Goal: Task Accomplishment & Management: Manage account settings

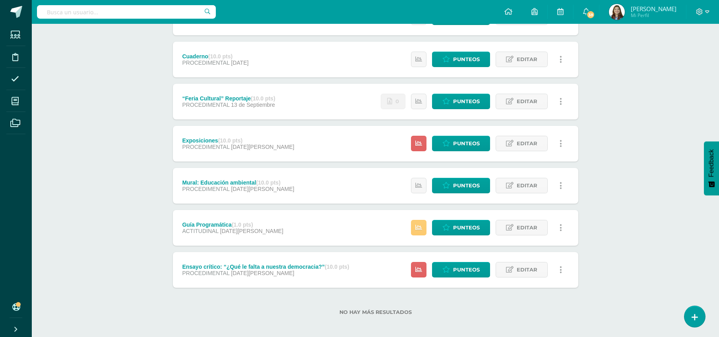
scroll to position [135, 0]
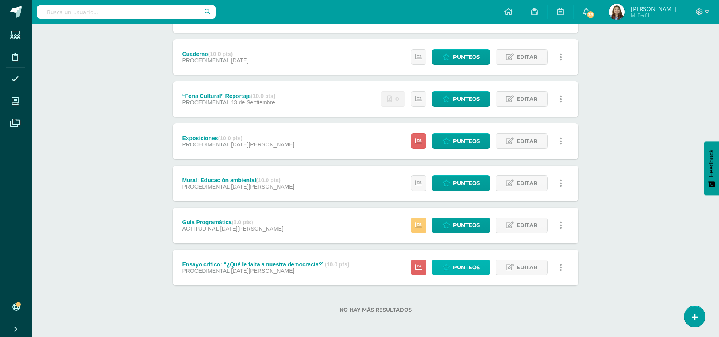
click at [462, 271] on span "Punteos" at bounding box center [466, 267] width 27 height 15
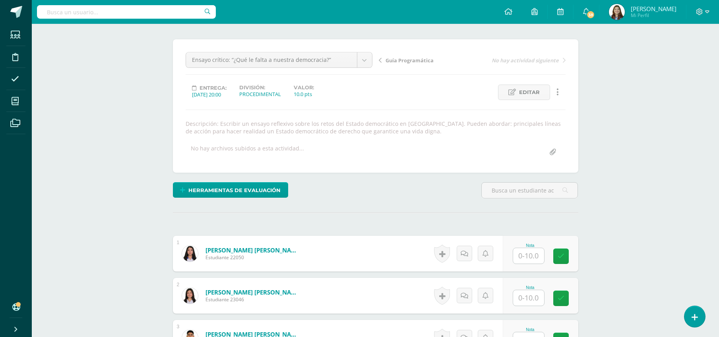
scroll to position [56, 0]
click at [538, 256] on input "text" at bounding box center [533, 256] width 32 height 16
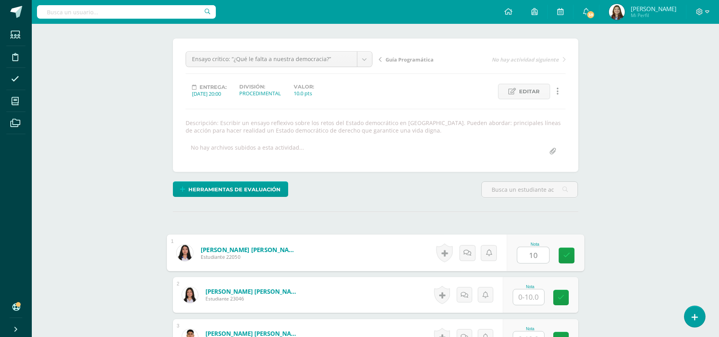
type input "10"
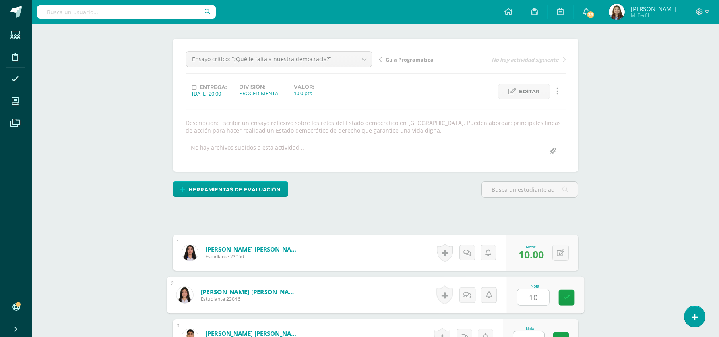
type input "10"
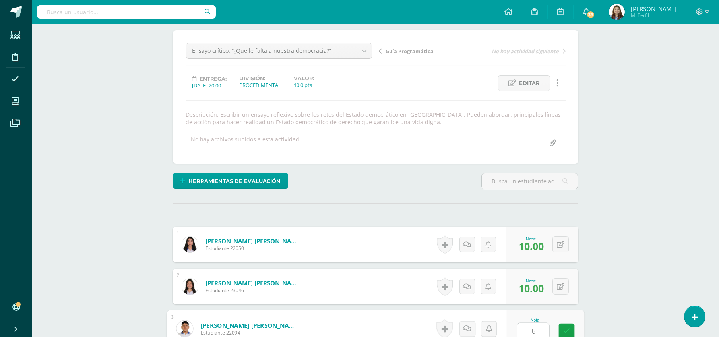
type input "6"
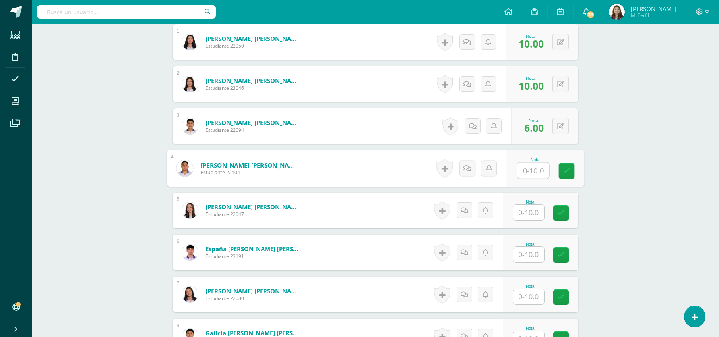
click at [535, 216] on input "text" at bounding box center [528, 213] width 31 height 16
type input "10"
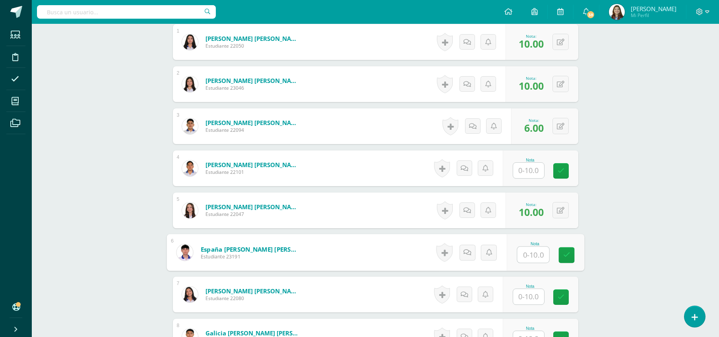
click at [530, 293] on input "text" at bounding box center [528, 297] width 31 height 16
type input "10"
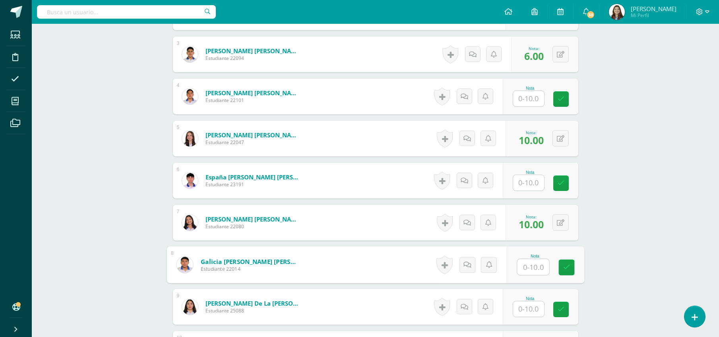
scroll to position [523, 0]
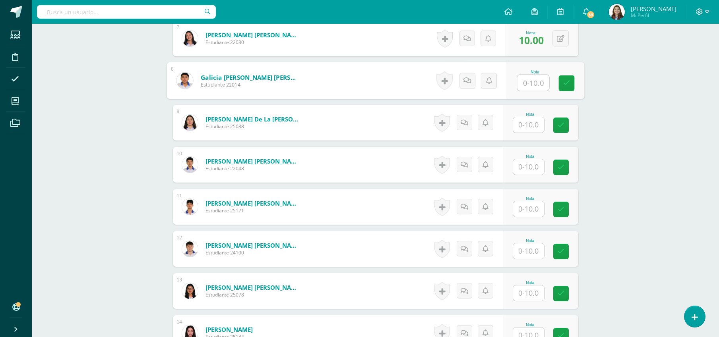
click at [525, 126] on input "text" at bounding box center [528, 125] width 31 height 16
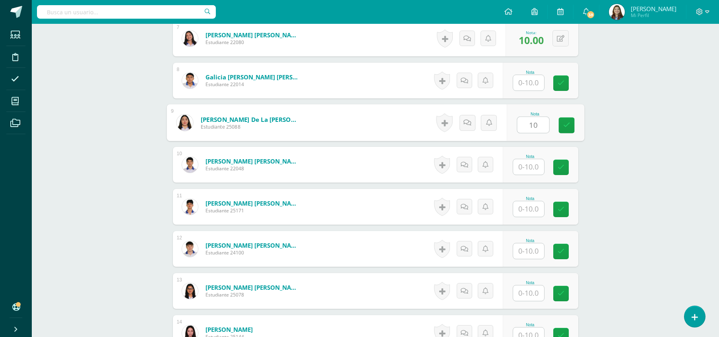
type input "10"
click at [535, 244] on input "text" at bounding box center [528, 252] width 31 height 16
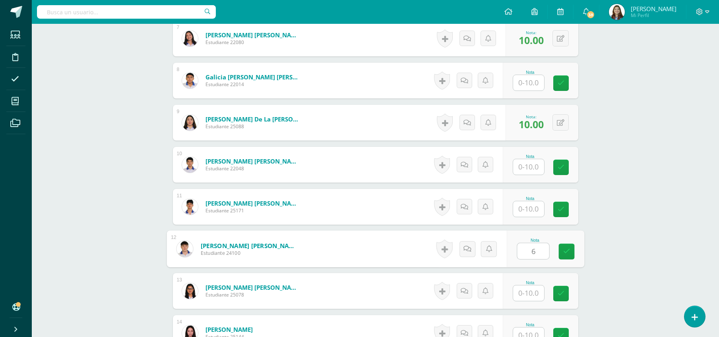
type input "6"
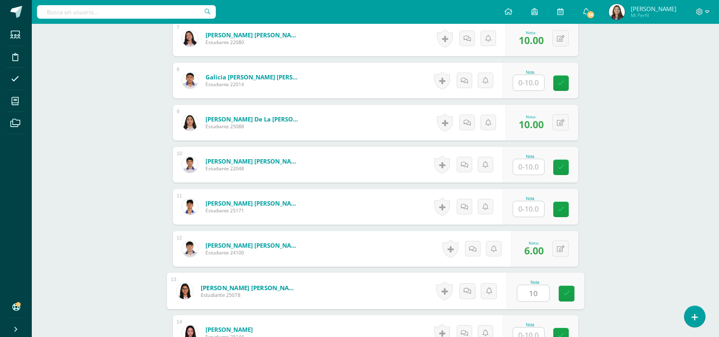
type input "10"
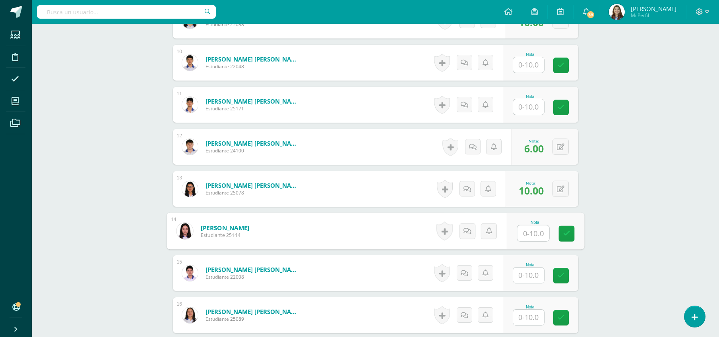
scroll to position [656, 0]
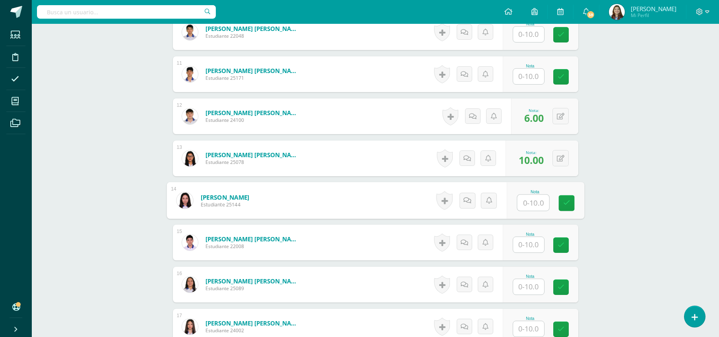
click at [534, 246] on input "text" at bounding box center [528, 245] width 31 height 16
type input "10"
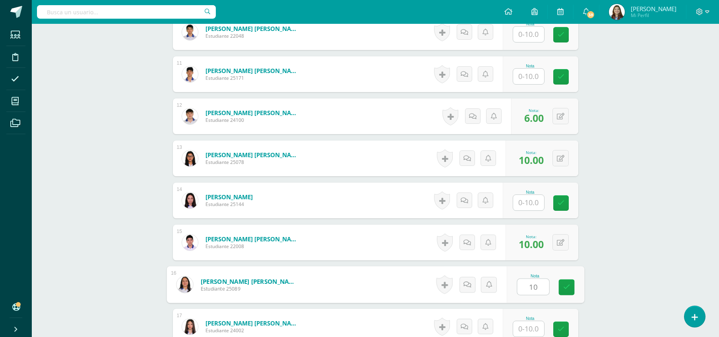
type input "10"
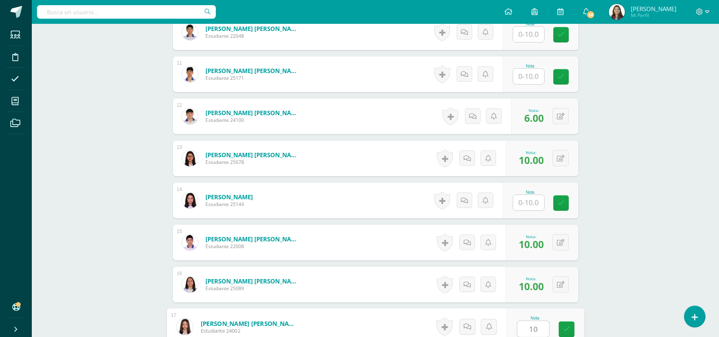
type input "10"
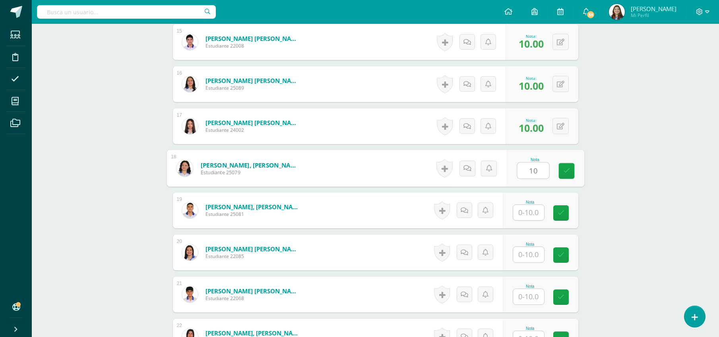
type input "10"
type input "6"
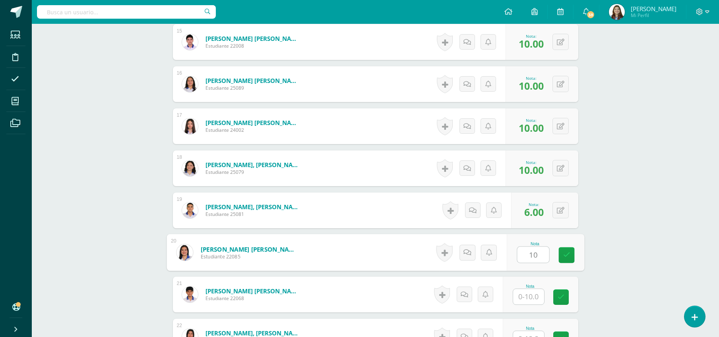
type input "10"
type input "8"
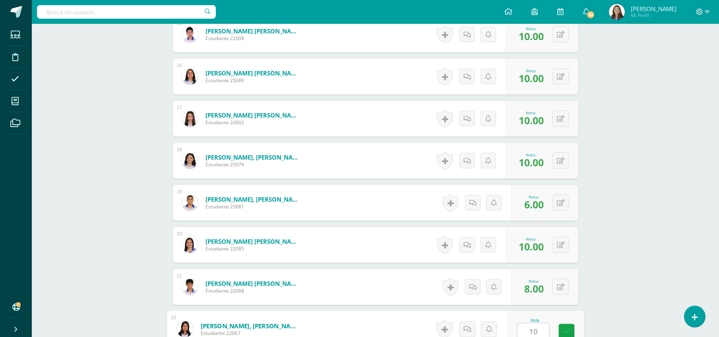
type input "10"
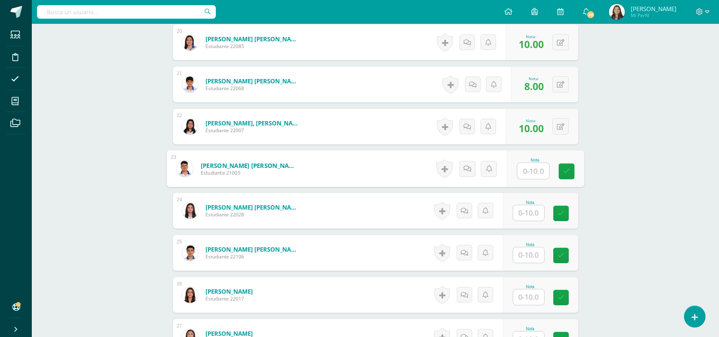
click at [531, 210] on input "text" at bounding box center [528, 213] width 31 height 16
type input "10"
click at [535, 295] on input "text" at bounding box center [528, 298] width 31 height 16
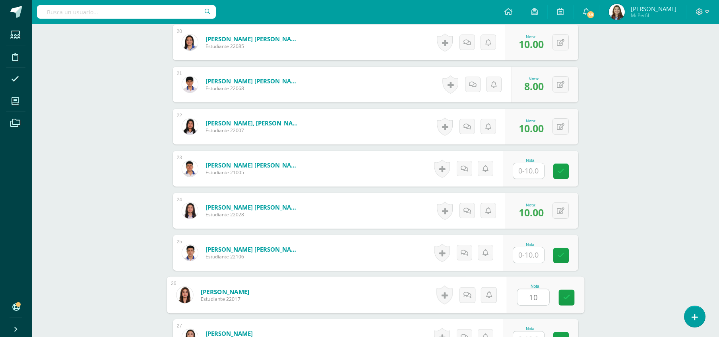
type input "10"
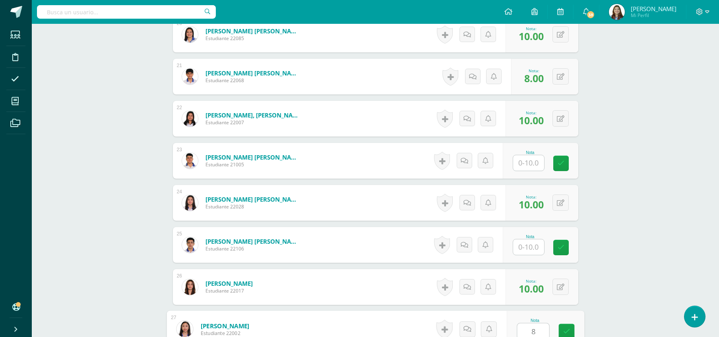
type input "8"
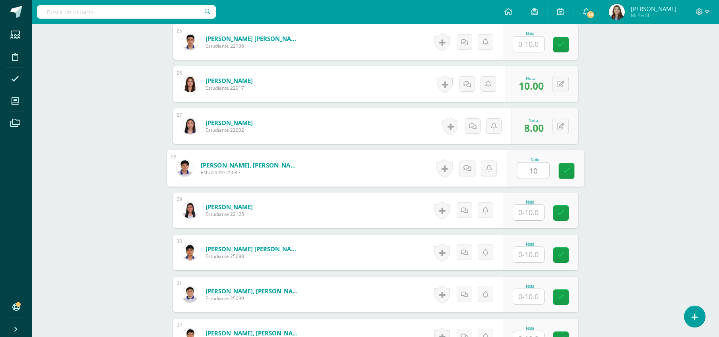
type input "10"
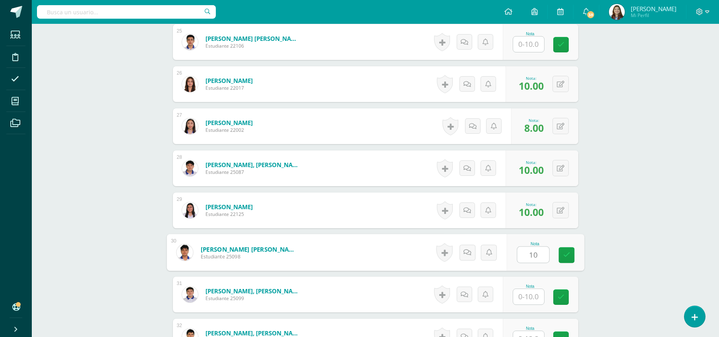
type input "10"
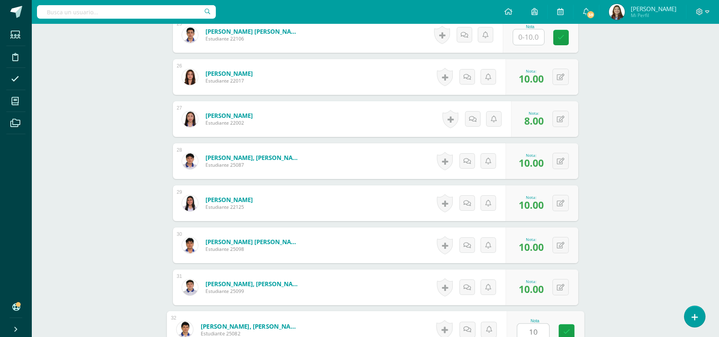
type input "10"
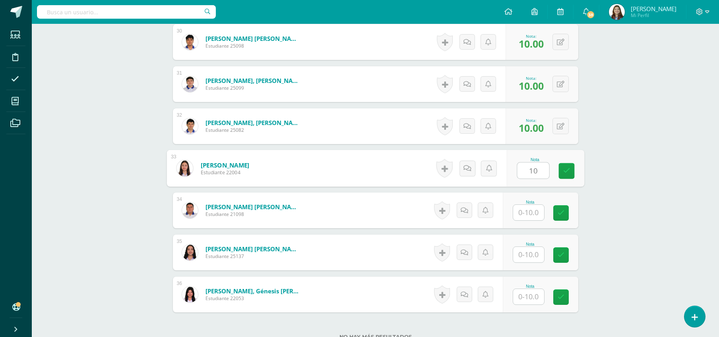
type input "10"
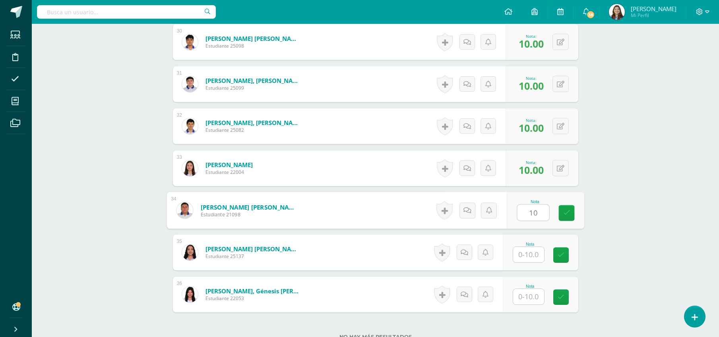
type input "1"
type input "8"
type input "6"
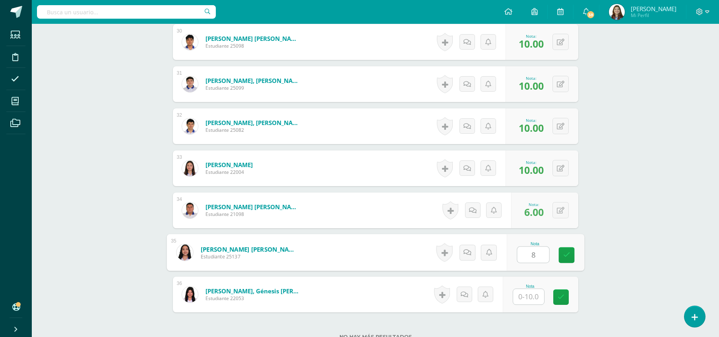
type input "8"
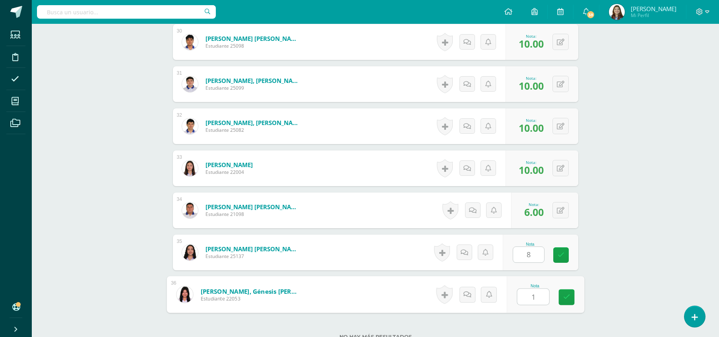
type input "10"
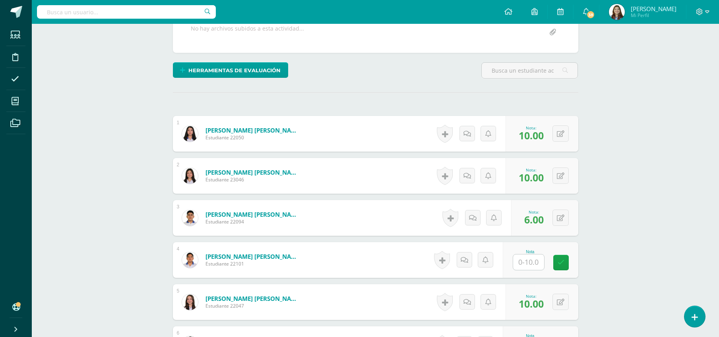
scroll to position [0, 0]
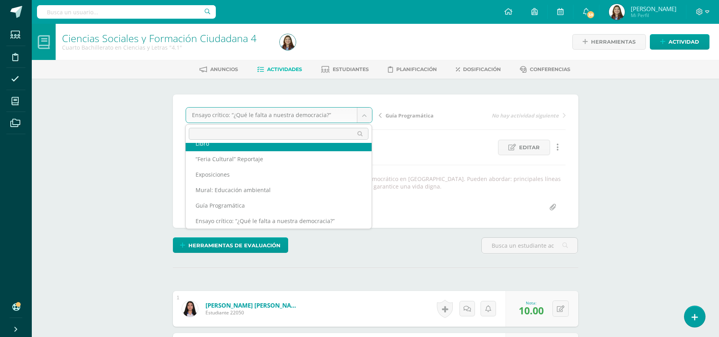
scroll to position [19, 0]
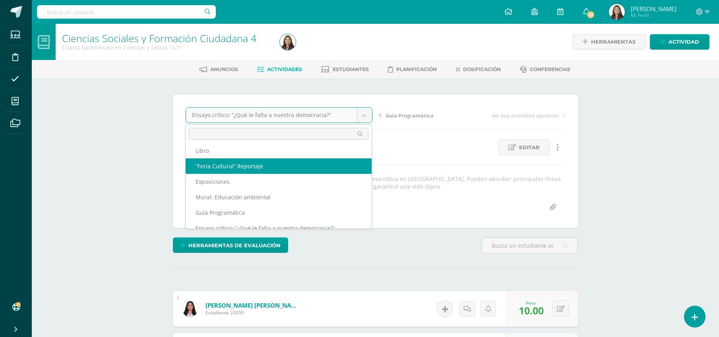
select select "/dashboard/teacher/grade-activity/42437/"
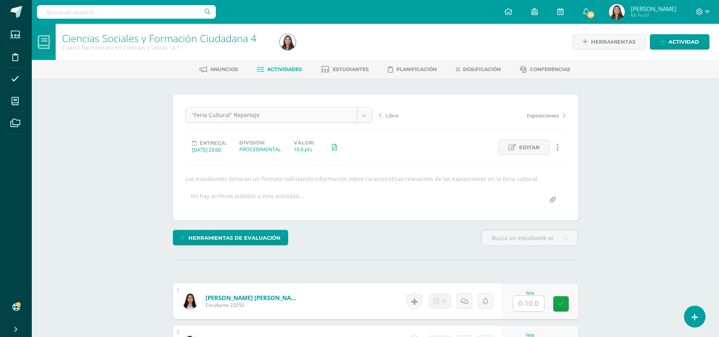
select select "/dashboard/teacher/grade-activity/42433/"
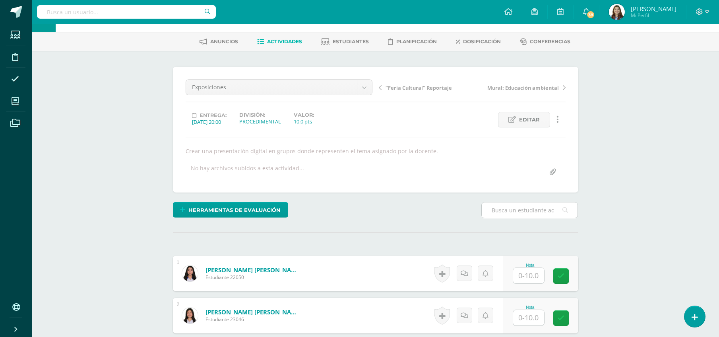
scroll to position [37, 0]
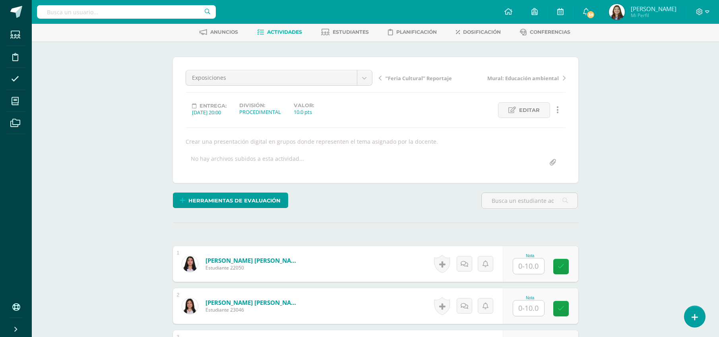
click at [528, 267] on input "text" at bounding box center [528, 267] width 31 height 16
type input "10"
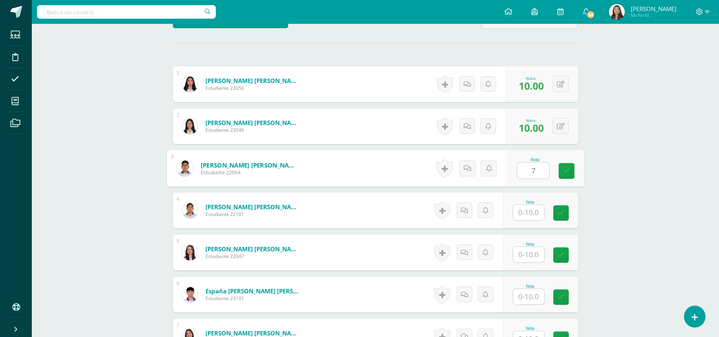
type input "7"
type input "9"
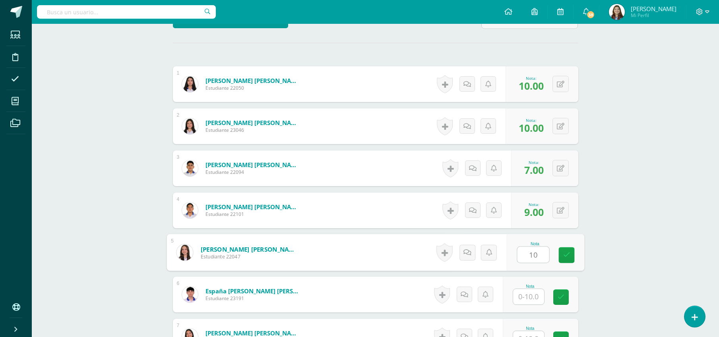
type input "10"
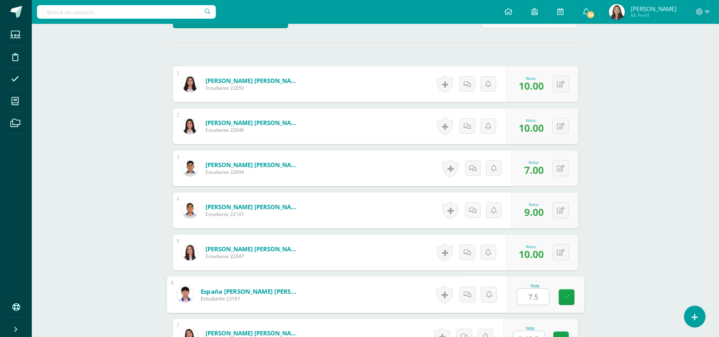
type input "7.5"
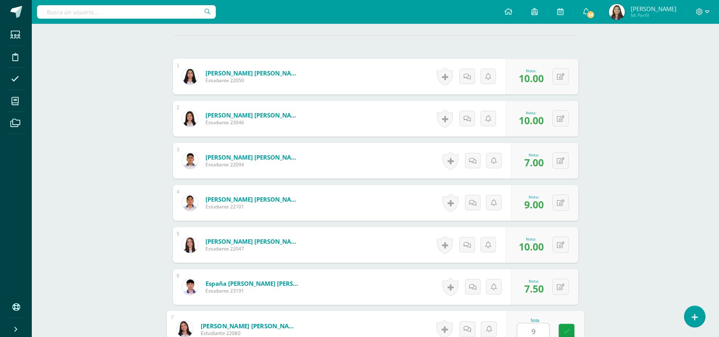
type input "9"
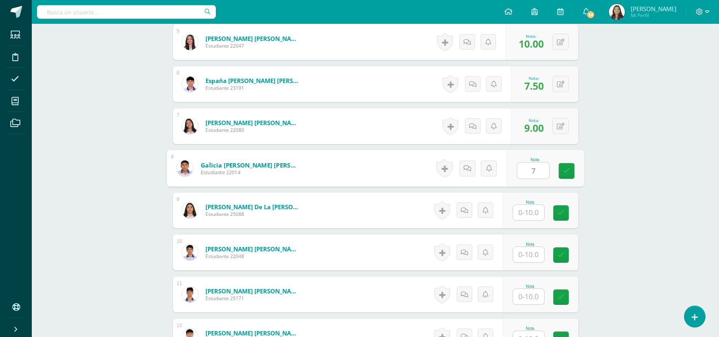
type input "7"
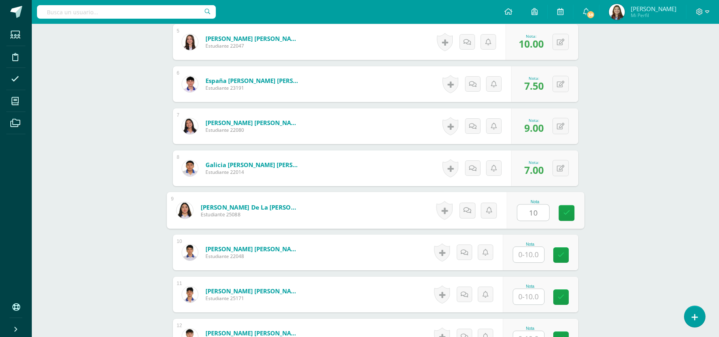
type input "10"
type input "7"
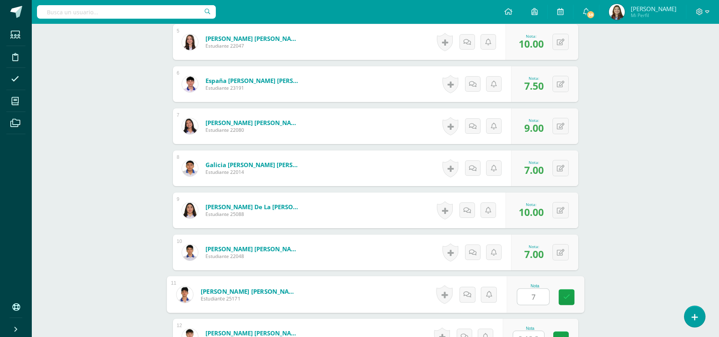
type input "7"
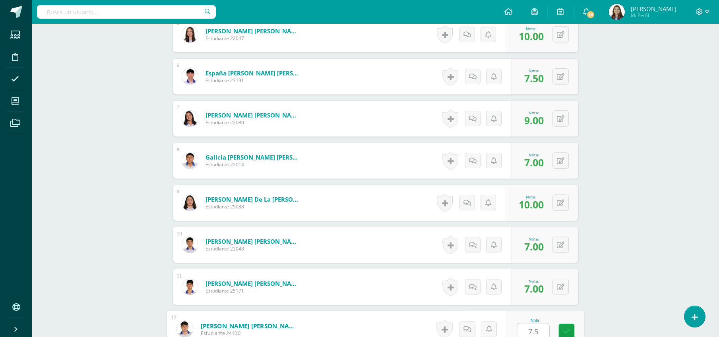
type input "7.5"
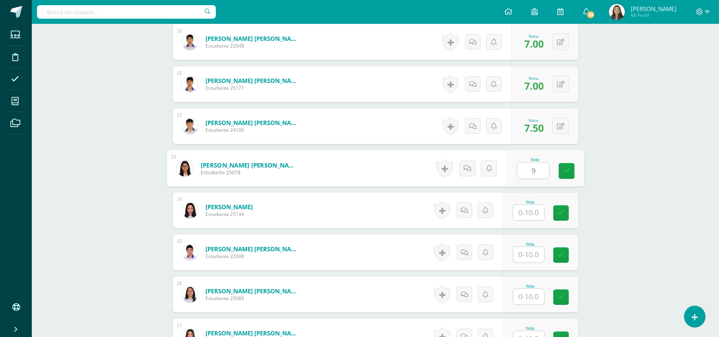
type input "9"
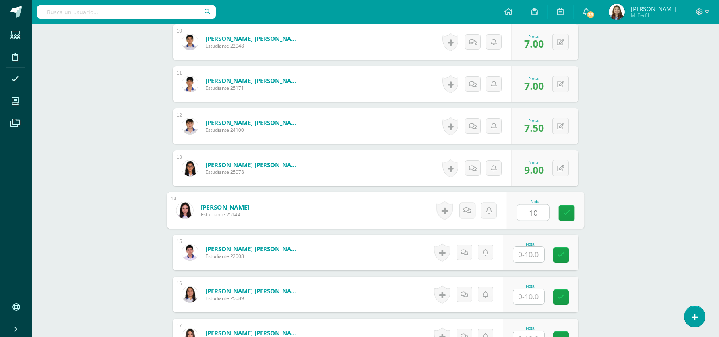
type input "10"
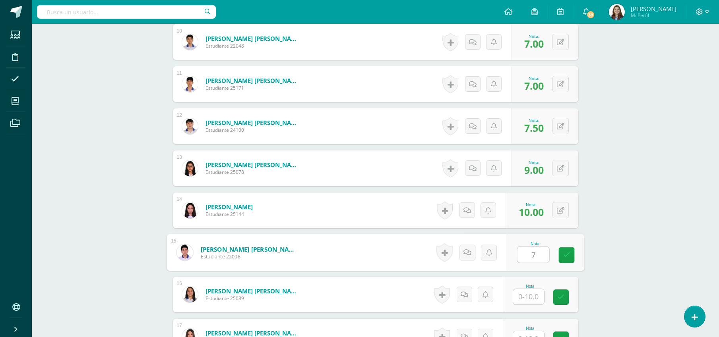
type input "7"
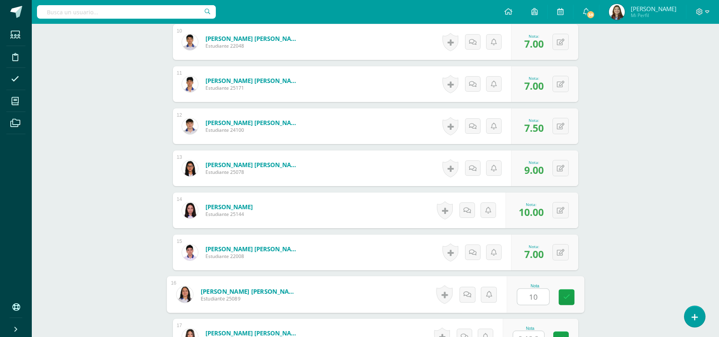
type input "10"
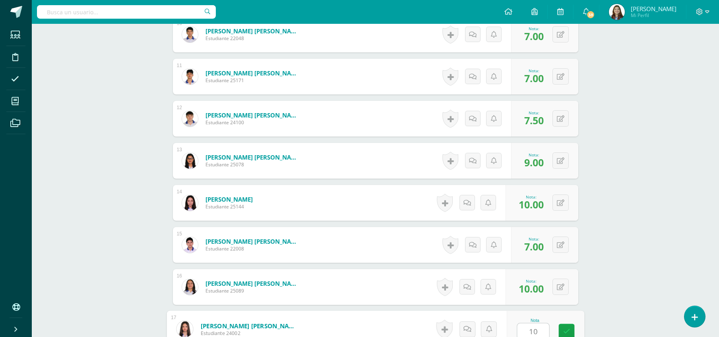
type input "10"
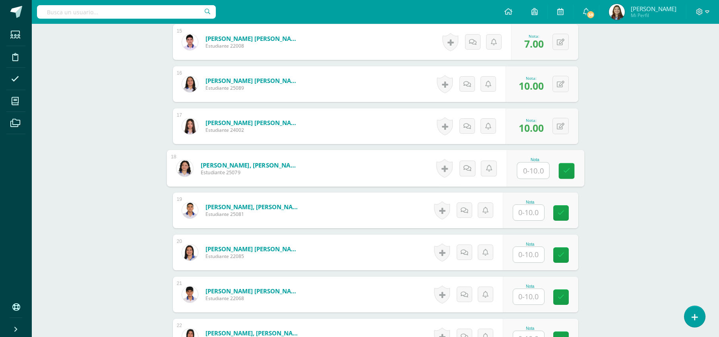
type input "7"
type input "6"
type input "10"
type input "6"
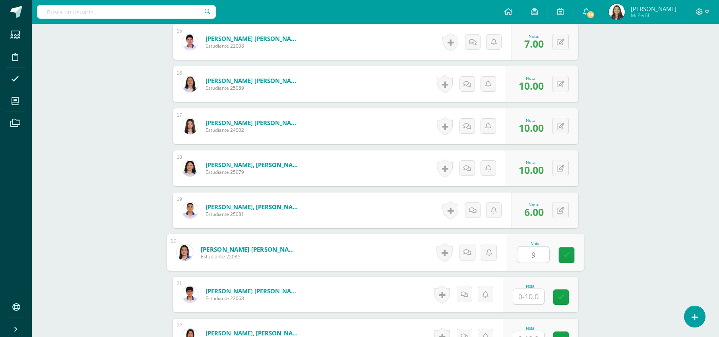
type input "9"
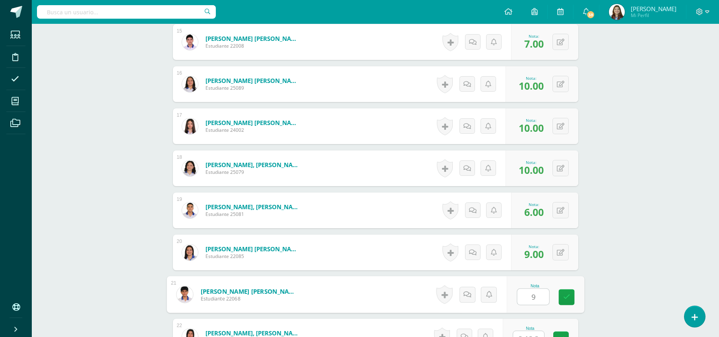
type input "9"
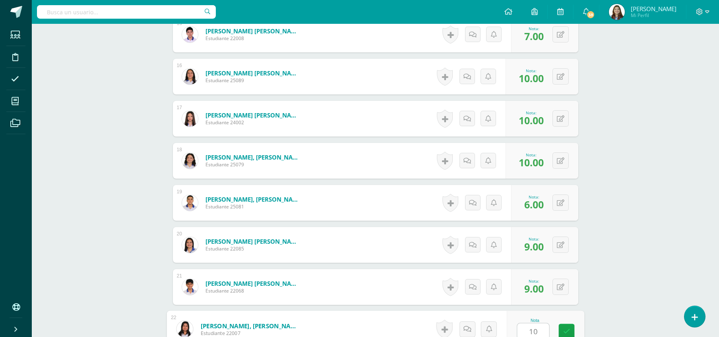
type input "10"
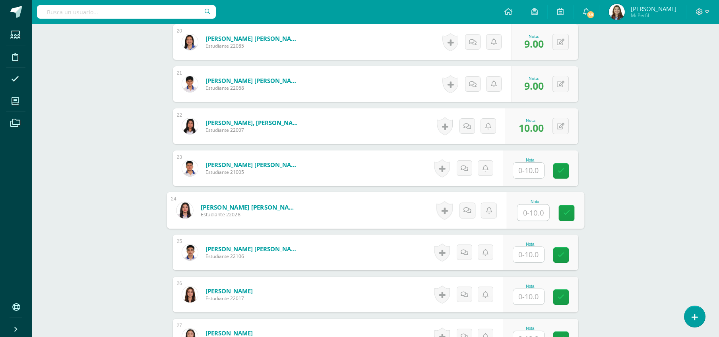
click at [535, 211] on input "text" at bounding box center [533, 213] width 32 height 16
type input "7"
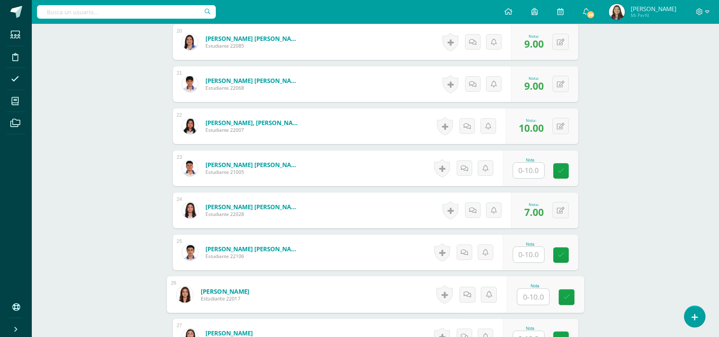
click at [533, 299] on input "text" at bounding box center [533, 297] width 32 height 16
type input "8"
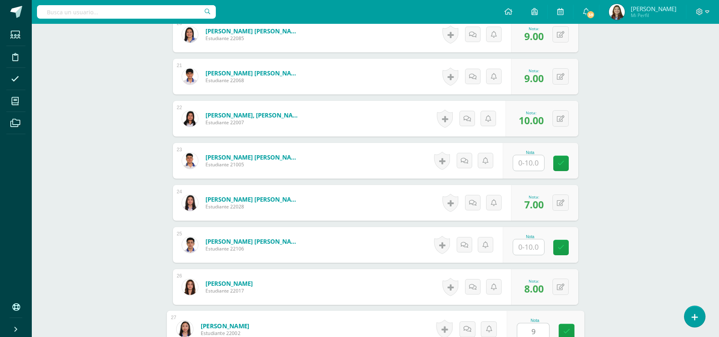
type input "9"
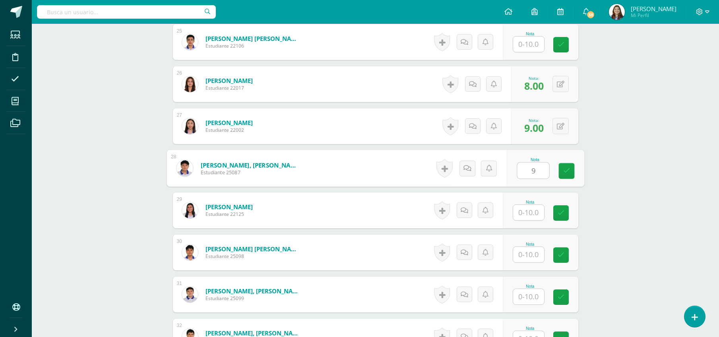
type input "9"
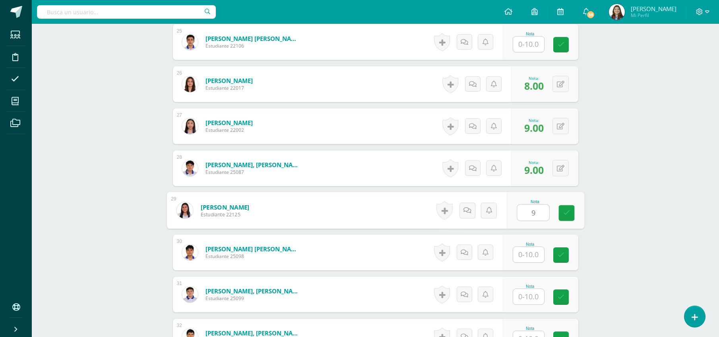
type input "9"
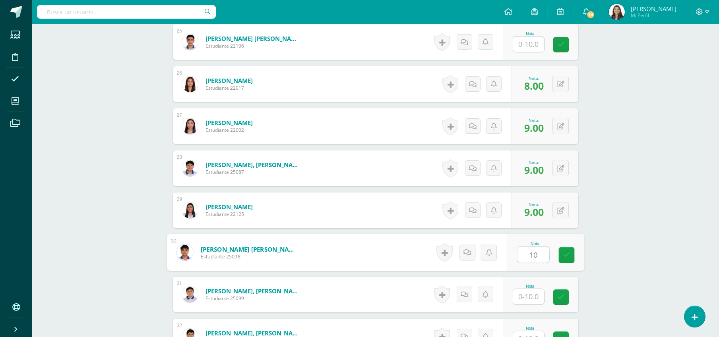
type input "10"
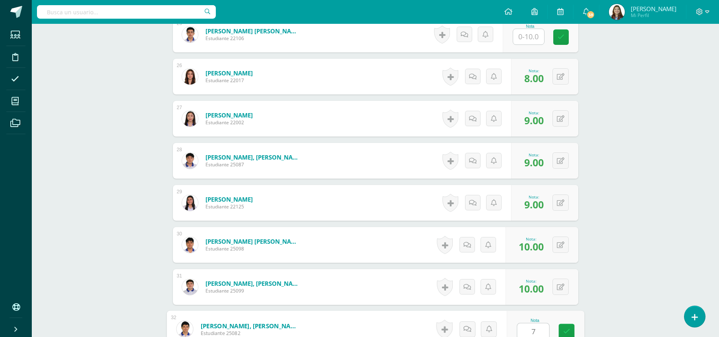
type input "7"
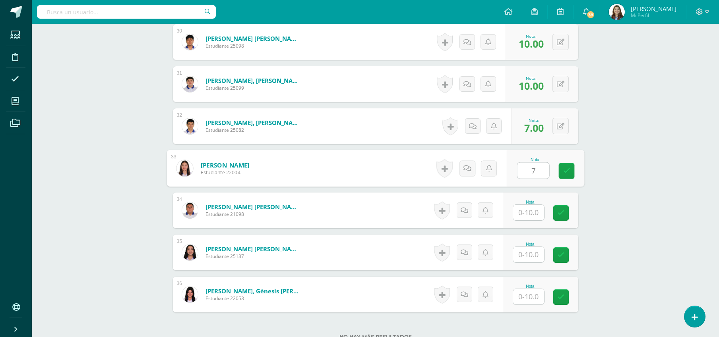
type input "7"
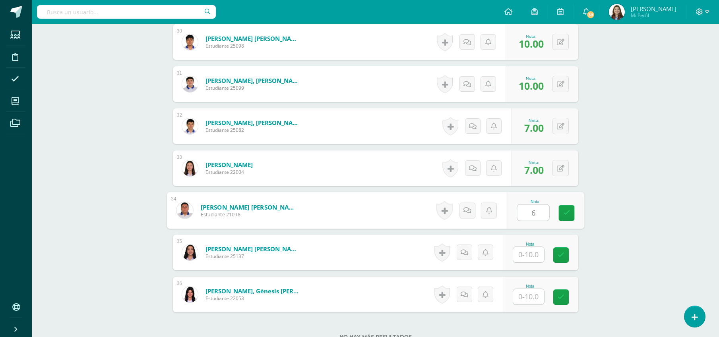
type input "6"
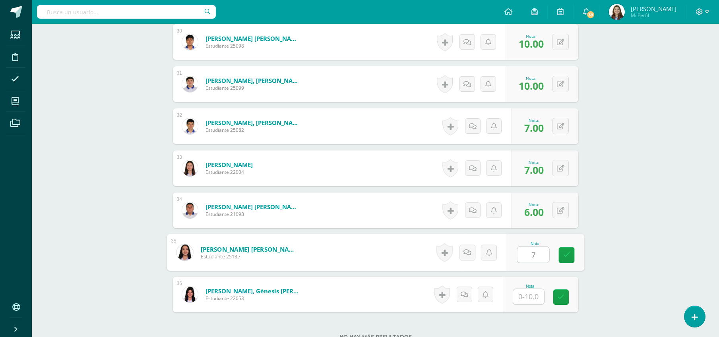
type input "7"
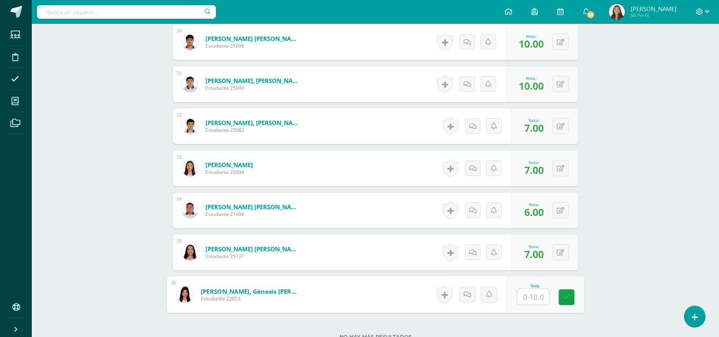
type input "7"
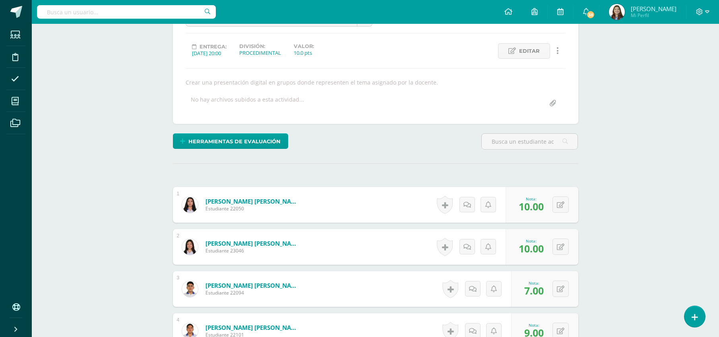
scroll to position [0, 0]
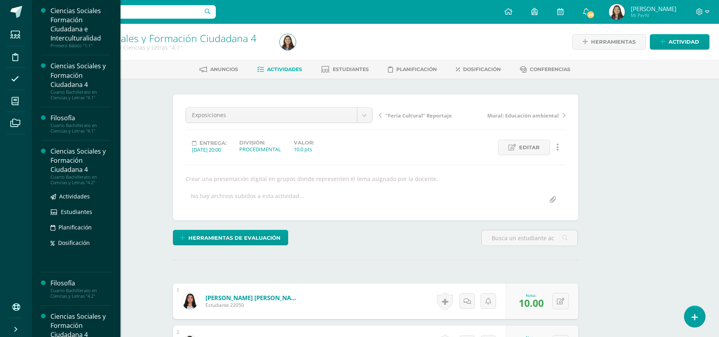
click at [78, 150] on div "Ciencias Sociales y Formación Ciudadana 4" at bounding box center [80, 160] width 60 height 27
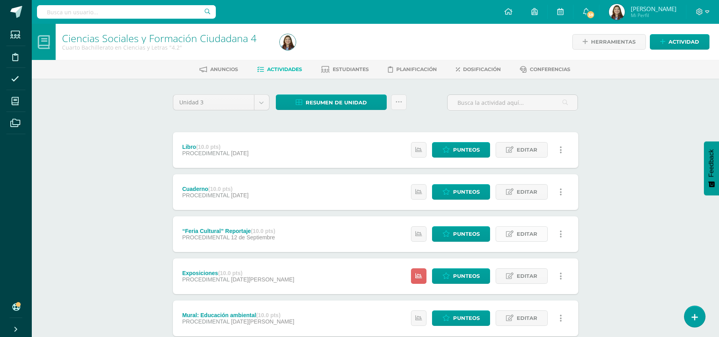
click at [518, 231] on span "Editar" at bounding box center [527, 234] width 21 height 15
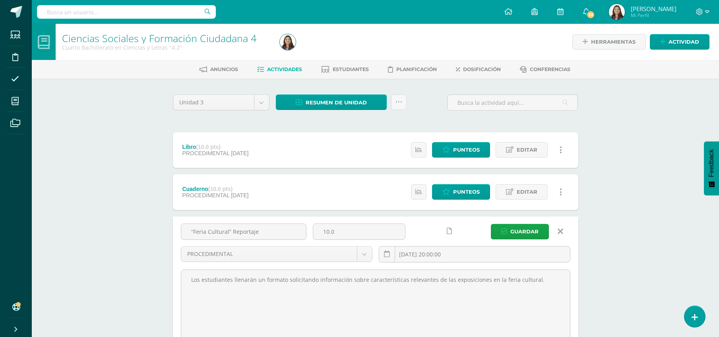
click at [447, 230] on icon at bounding box center [449, 231] width 5 height 7
click at [461, 255] on input "[DATE] 20:00:00" at bounding box center [474, 255] width 191 height 16
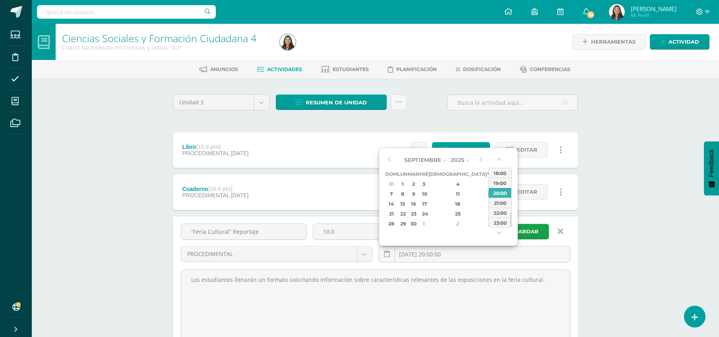
click at [497, 194] on div "13" at bounding box center [501, 194] width 8 height 9
click at [496, 223] on div "23:00" at bounding box center [500, 223] width 22 height 10
type input "[DATE] 23:00"
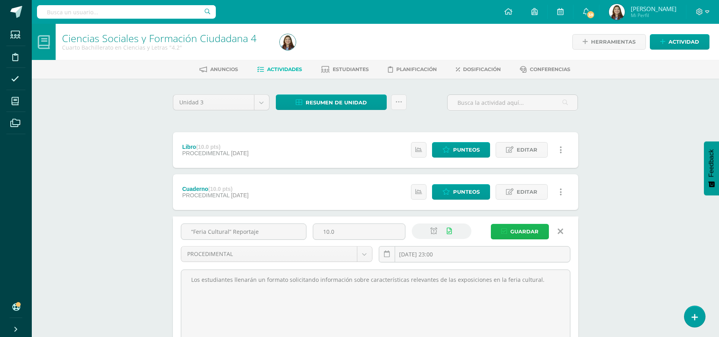
click at [509, 233] on button "Guardar" at bounding box center [520, 232] width 58 height 16
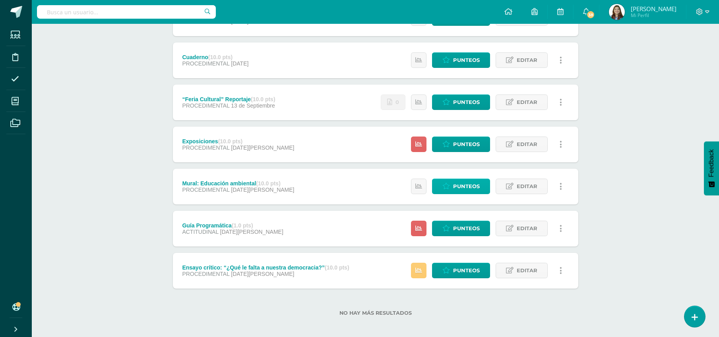
scroll to position [135, 0]
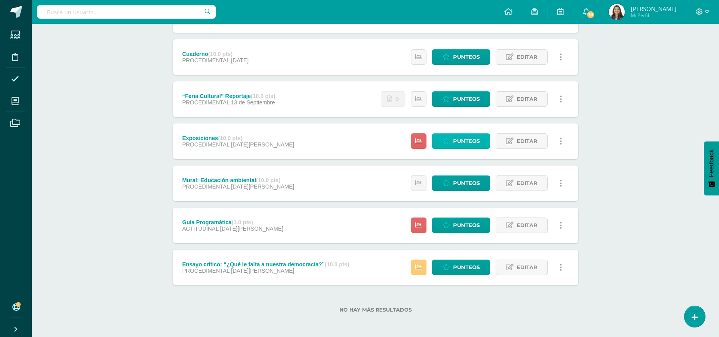
click at [473, 141] on span "Punteos" at bounding box center [466, 141] width 27 height 15
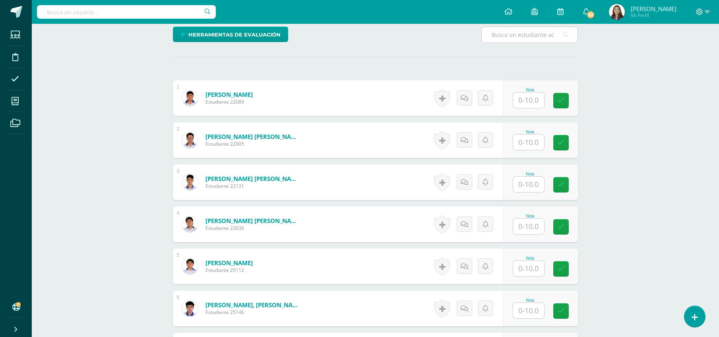
scroll to position [222, 0]
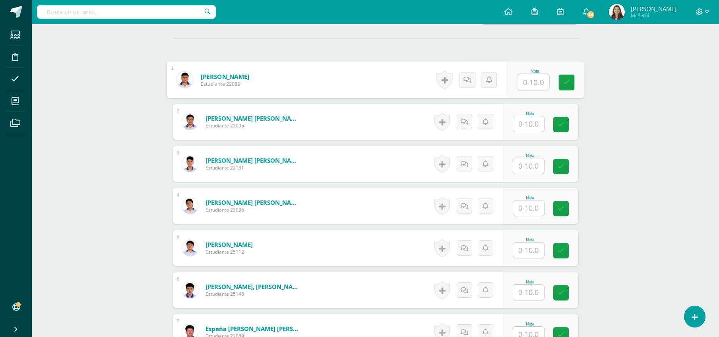
click at [541, 84] on input "text" at bounding box center [533, 82] width 32 height 16
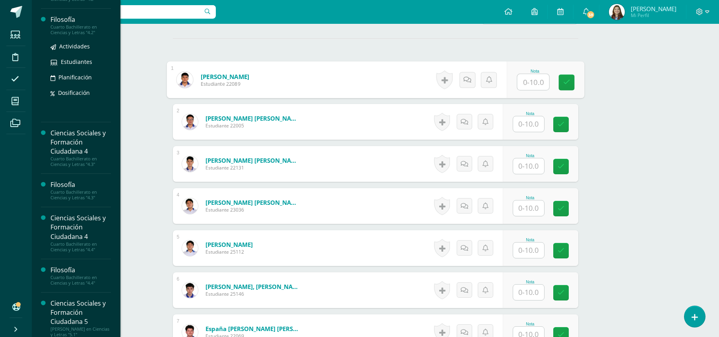
scroll to position [186, 0]
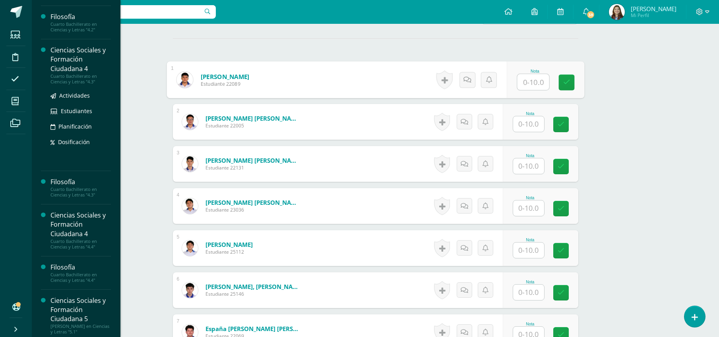
click at [68, 66] on div "Ciencias Sociales y Formación Ciudadana 4" at bounding box center [80, 59] width 60 height 27
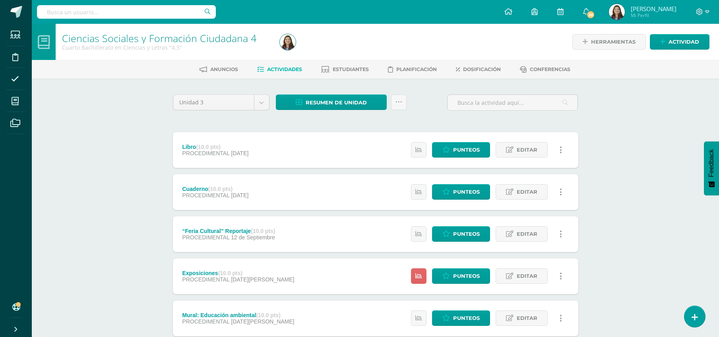
scroll to position [2, 0]
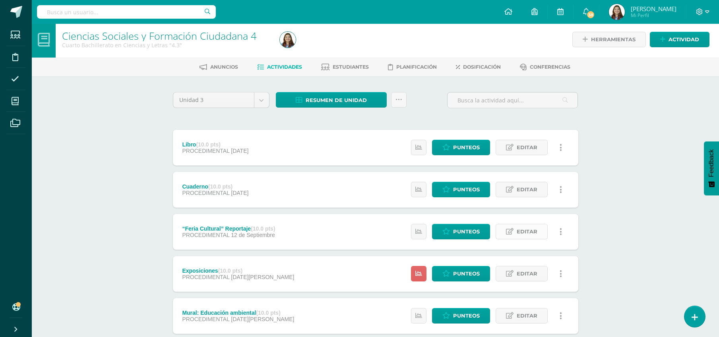
click at [534, 237] on span "Editar" at bounding box center [527, 232] width 21 height 15
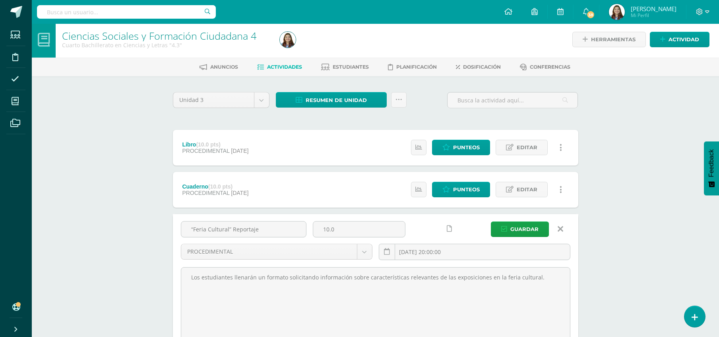
click at [454, 228] on link at bounding box center [450, 229] width 16 height 16
click at [468, 252] on input "[DATE] 20:00:00" at bounding box center [474, 252] width 191 height 16
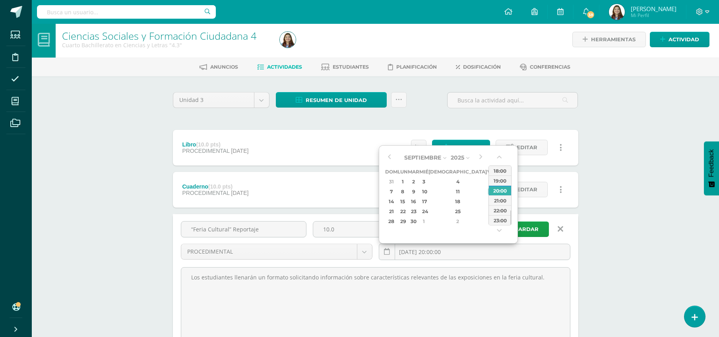
click at [497, 188] on div "13" at bounding box center [501, 191] width 8 height 9
click at [496, 219] on div "23:00" at bounding box center [500, 220] width 22 height 10
type input "[DATE] 23:00"
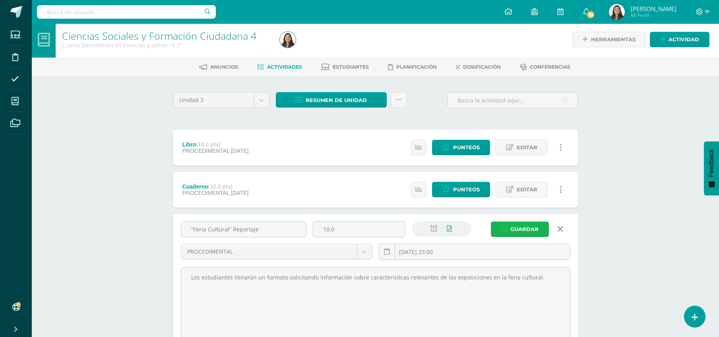
click at [520, 231] on span "Guardar" at bounding box center [524, 229] width 28 height 15
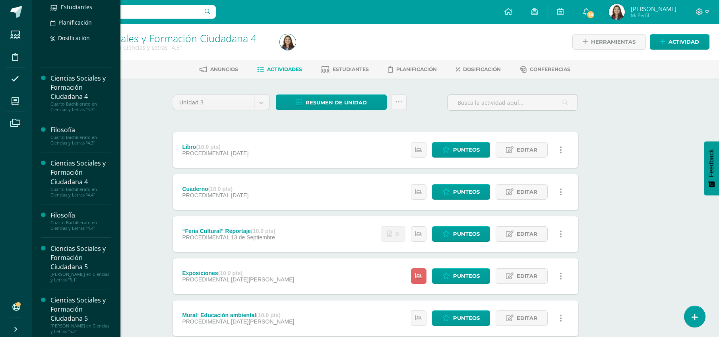
scroll to position [240, 0]
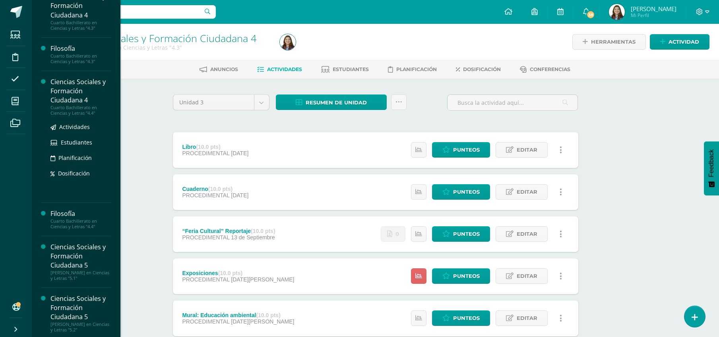
click at [74, 99] on div "Ciencias Sociales y Formación Ciudadana 4" at bounding box center [80, 91] width 60 height 27
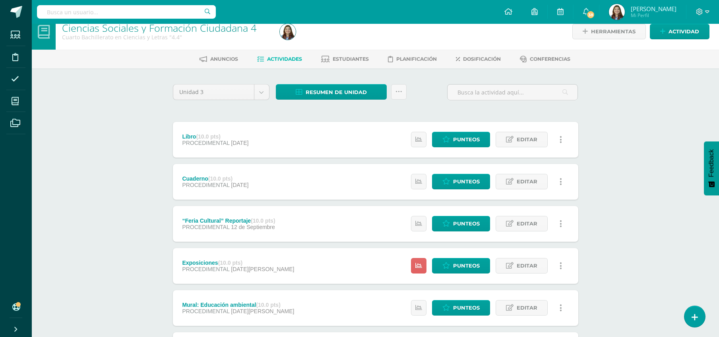
scroll to position [11, 0]
click at [525, 226] on span "Editar" at bounding box center [527, 223] width 21 height 15
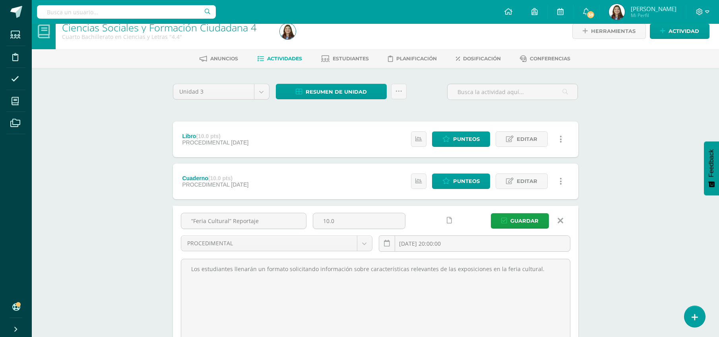
click at [453, 220] on link at bounding box center [450, 221] width 16 height 16
click at [465, 239] on input "[DATE] 20:00:00" at bounding box center [474, 244] width 191 height 16
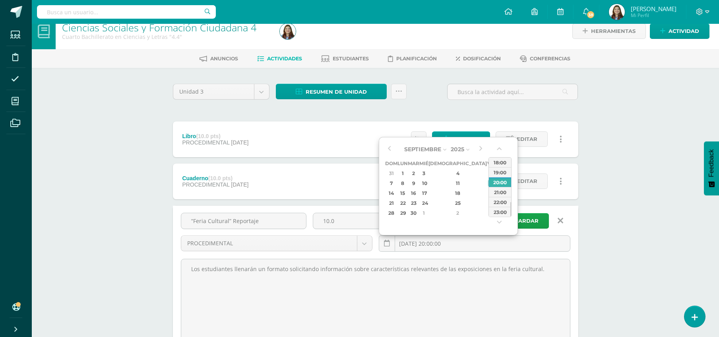
click at [497, 183] on div "13" at bounding box center [501, 183] width 8 height 9
click at [506, 209] on div "23:00" at bounding box center [500, 212] width 22 height 10
type input "[DATE] 23:00"
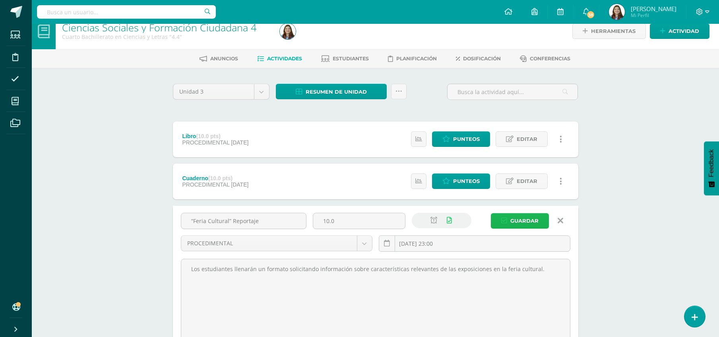
click at [522, 222] on span "Guardar" at bounding box center [524, 221] width 28 height 15
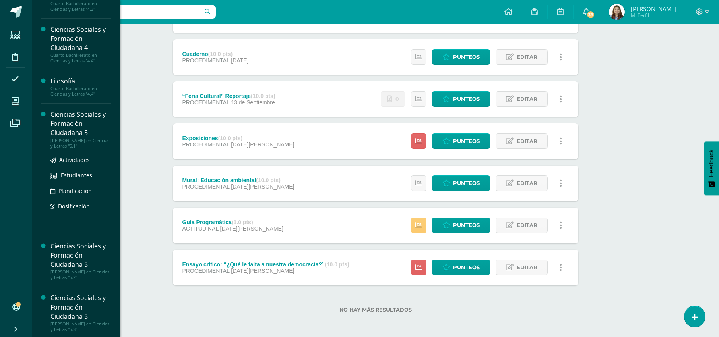
scroll to position [293, 0]
click at [74, 115] on div "Ciencias Sociales y Formación Ciudadana 5" at bounding box center [80, 122] width 60 height 27
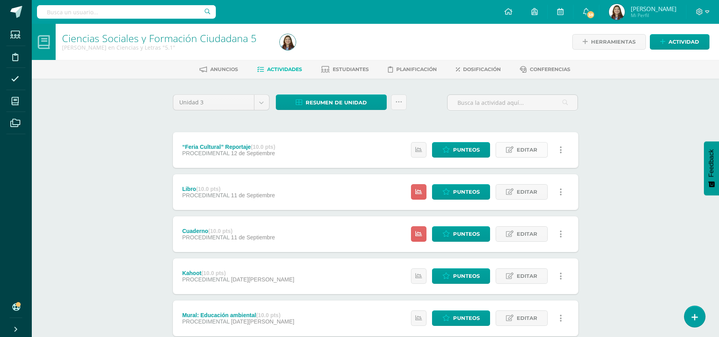
click at [515, 149] on link "Editar" at bounding box center [522, 150] width 52 height 16
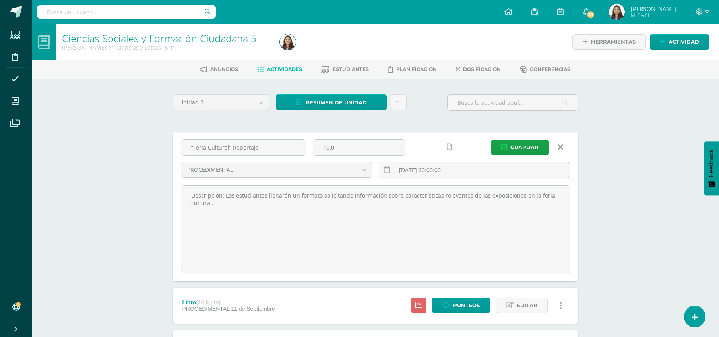
click at [451, 150] on link at bounding box center [450, 148] width 16 height 16
click at [458, 167] on input "2025-09-12 20:00:00" at bounding box center [474, 171] width 191 height 16
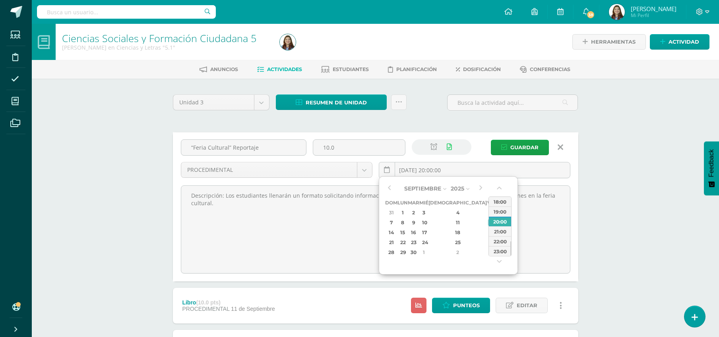
click at [497, 224] on div "13" at bounding box center [501, 222] width 8 height 9
type input "[DATE] 20:00"
click at [518, 149] on span "Guardar" at bounding box center [524, 147] width 28 height 15
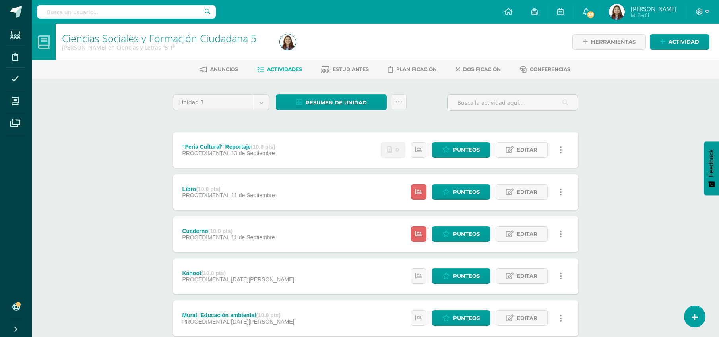
click at [527, 147] on span "Editar" at bounding box center [527, 150] width 21 height 15
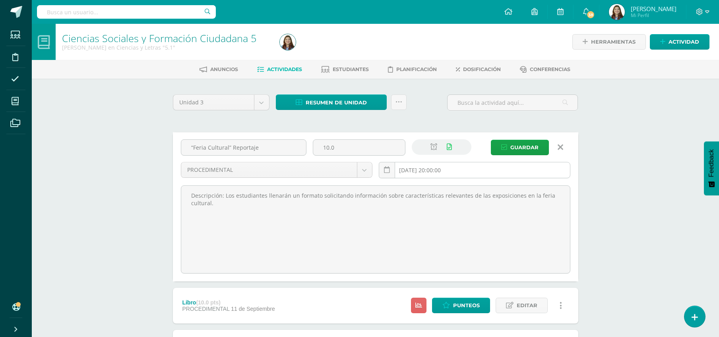
click at [471, 170] on input "[DATE] 20:00:00" at bounding box center [474, 171] width 191 height 16
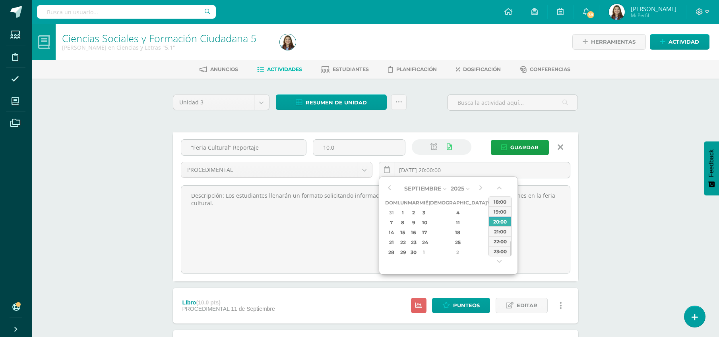
type input "[DATE] 20:00"
click at [528, 159] on div "“Feria Cultural” Reportaje 10.0 PROCEDIMENTAL ACTITUDINAL DECLARATIVO PROCEDIME…" at bounding box center [376, 162] width 396 height 45
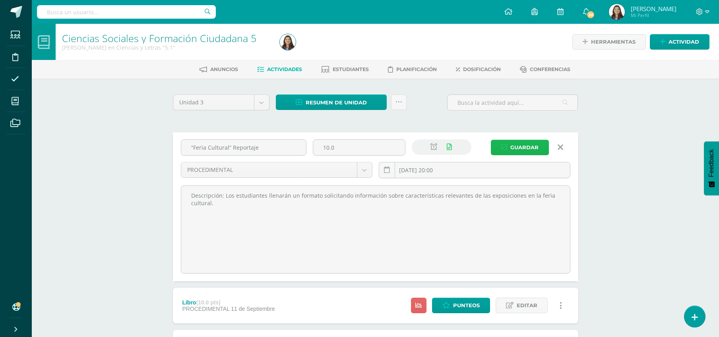
click at [526, 150] on span "Guardar" at bounding box center [524, 147] width 28 height 15
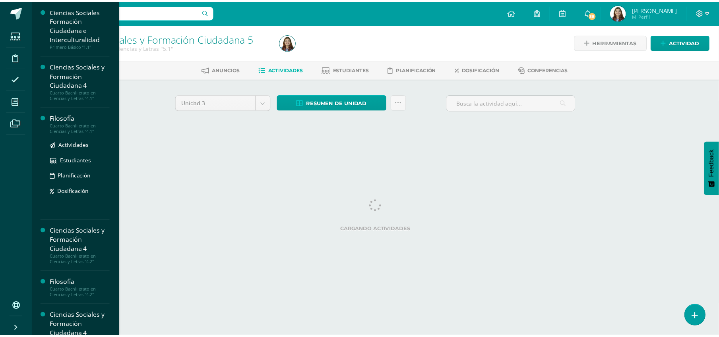
scroll to position [94, 0]
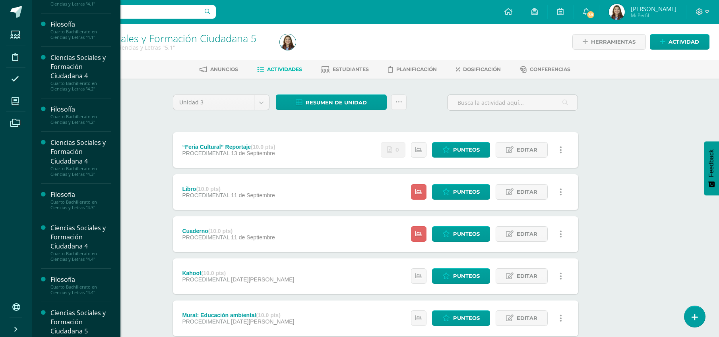
scroll to position [213, 0]
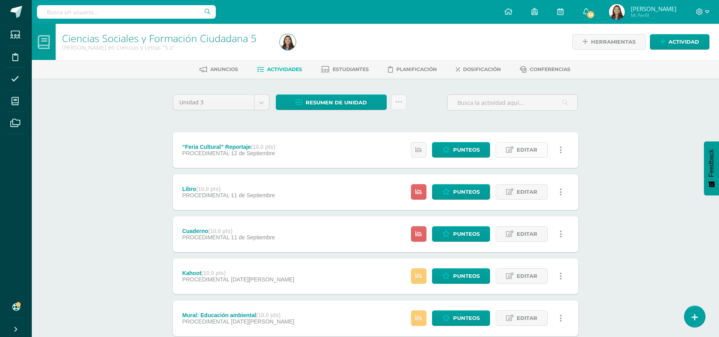
click at [513, 152] on icon at bounding box center [510, 150] width 8 height 7
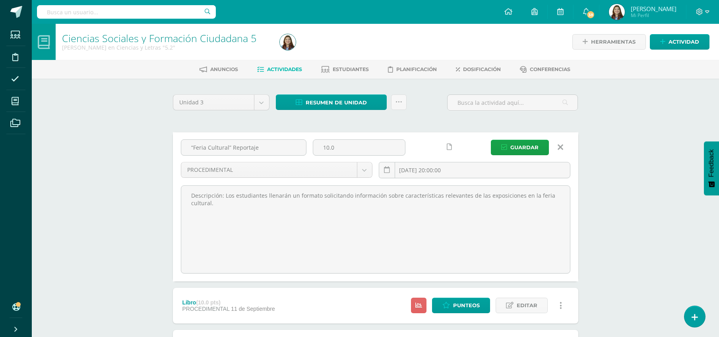
click at [451, 148] on icon at bounding box center [449, 147] width 5 height 7
click at [459, 169] on input "2025-09-12 20:00:00" at bounding box center [474, 171] width 191 height 16
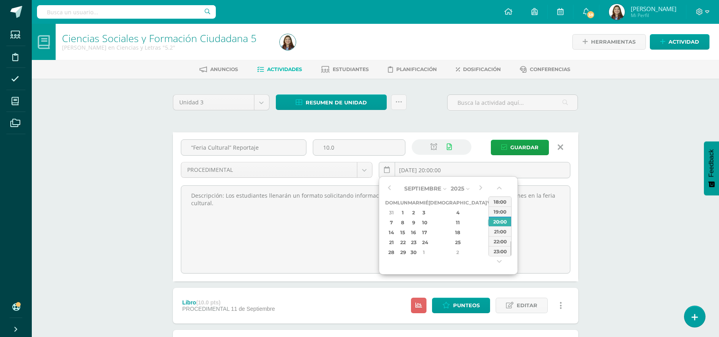
click at [497, 223] on div "13" at bounding box center [501, 222] width 8 height 9
type input "2025-09-13 20:00"
click at [534, 149] on span "Guardar" at bounding box center [524, 147] width 28 height 15
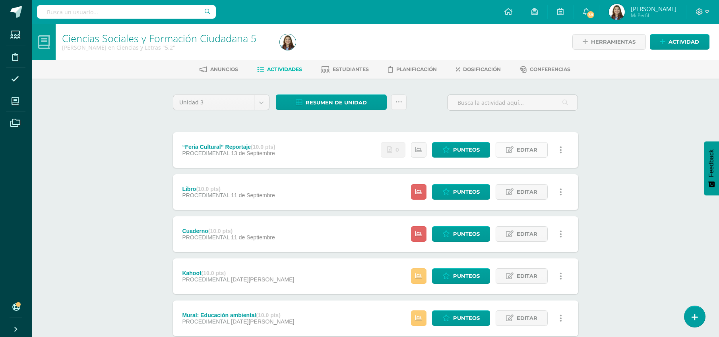
click at [522, 151] on span "Editar" at bounding box center [527, 150] width 21 height 15
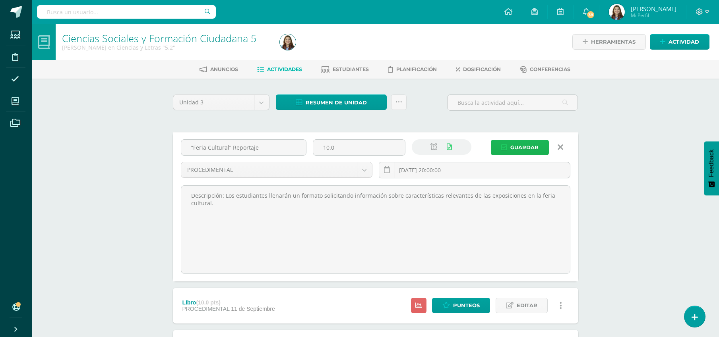
click at [521, 147] on span "Guardar" at bounding box center [524, 147] width 28 height 15
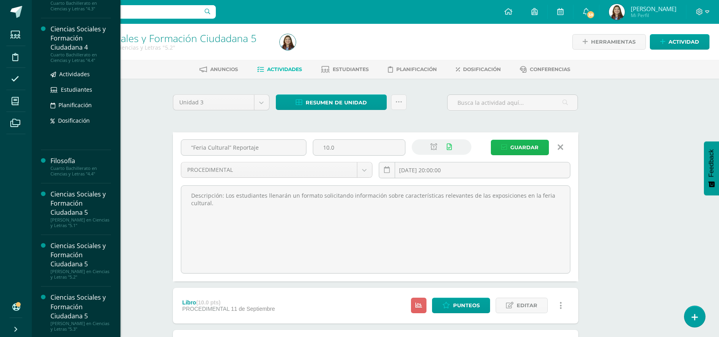
scroll to position [293, 0]
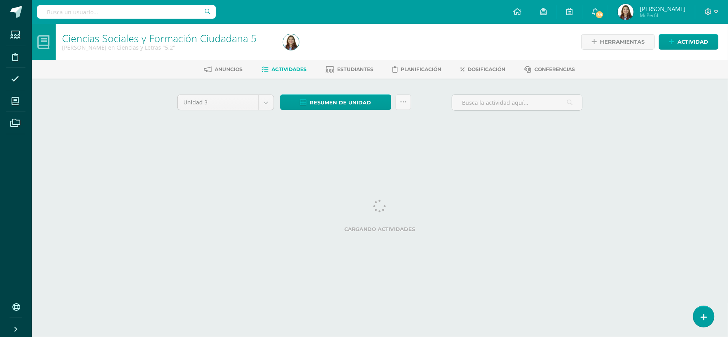
scroll to position [213, 0]
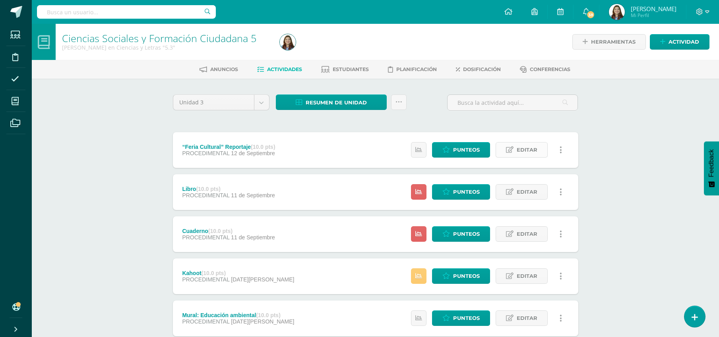
click at [528, 152] on span "Editar" at bounding box center [527, 150] width 21 height 15
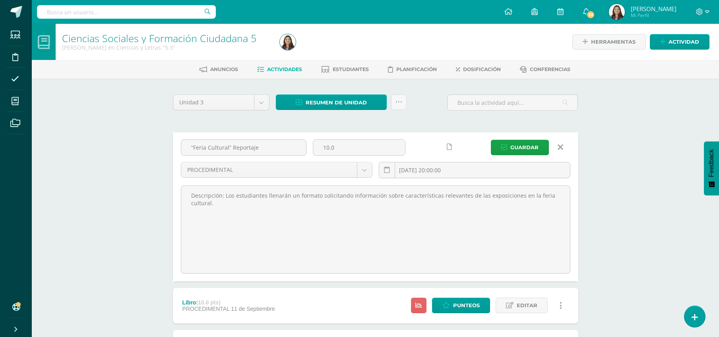
click at [453, 146] on link at bounding box center [450, 148] width 16 height 16
click at [463, 168] on input "[DATE] 20:00:00" at bounding box center [474, 171] width 191 height 16
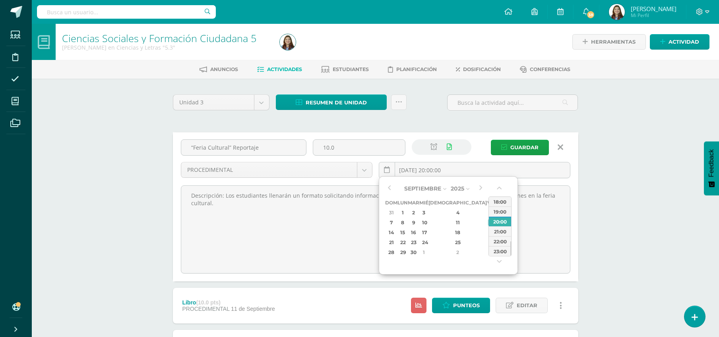
click at [497, 223] on div "13" at bounding box center [501, 222] width 8 height 9
type input "[DATE] 20:00"
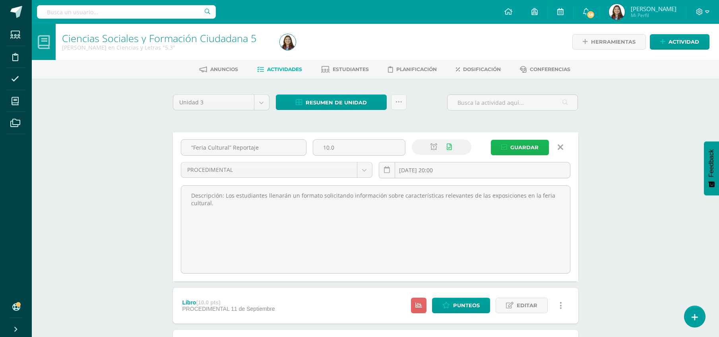
click at [522, 149] on span "Guardar" at bounding box center [524, 147] width 28 height 15
